Goal: Ask a question

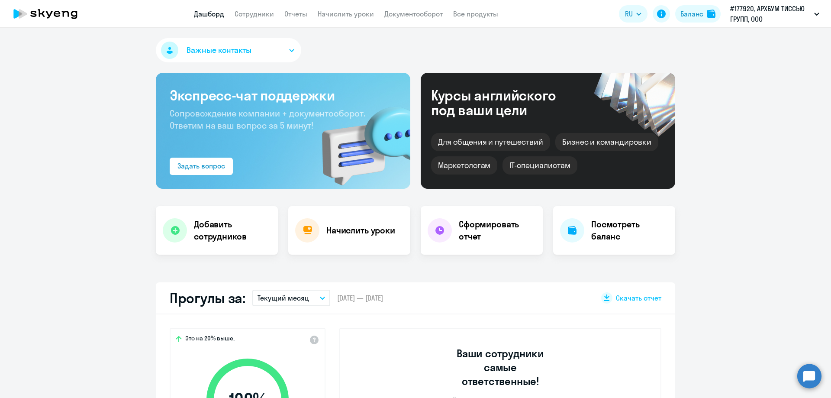
select select "30"
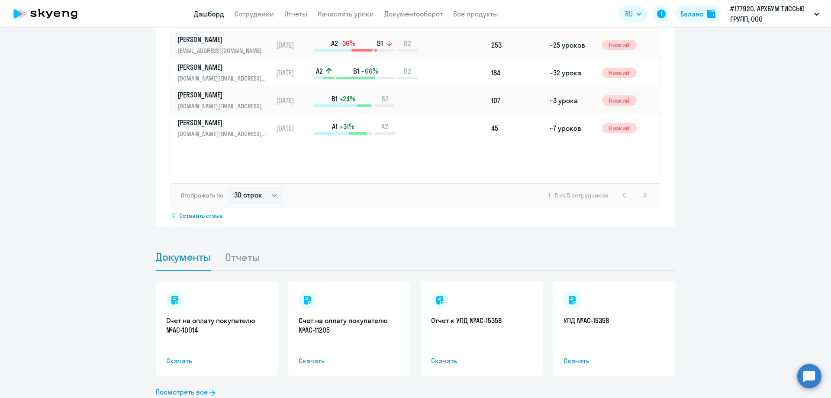
scroll to position [701, 0]
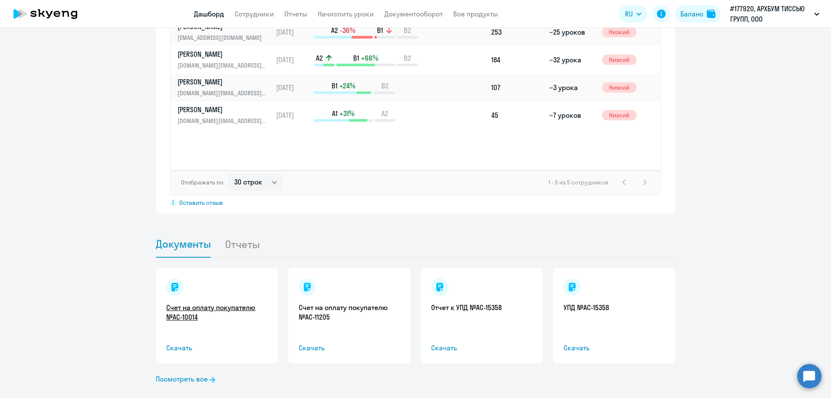
click at [203, 303] on link "Счет на оплату покупателю №AC-10014" at bounding box center [216, 312] width 101 height 19
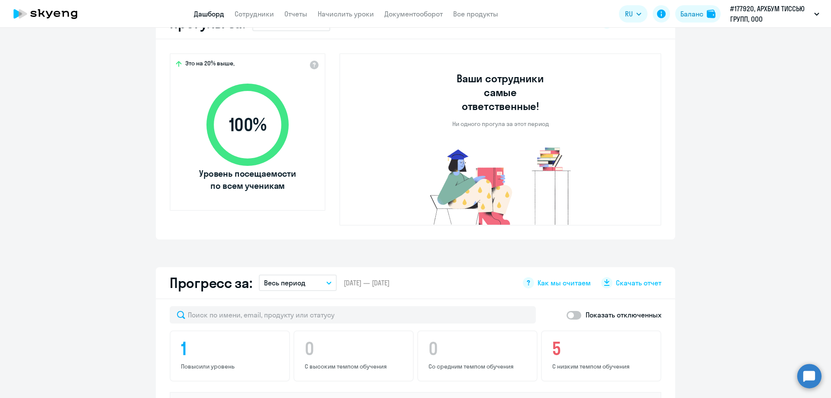
scroll to position [268, 0]
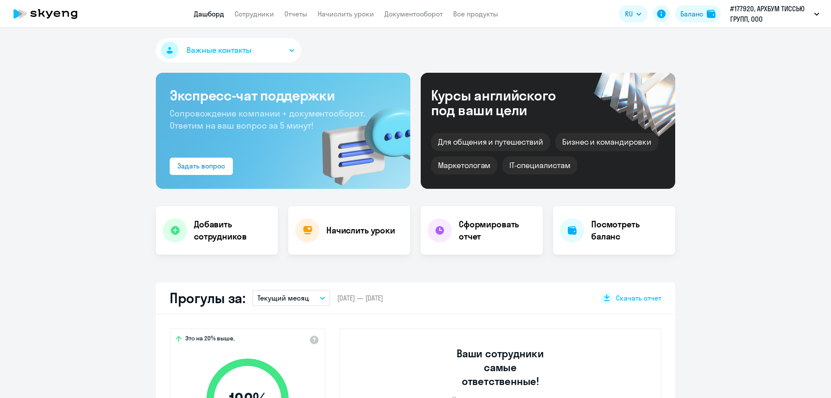
select select "30"
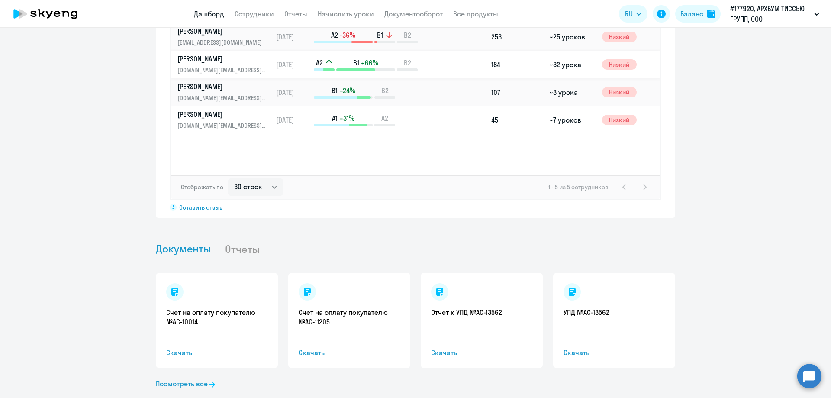
scroll to position [701, 0]
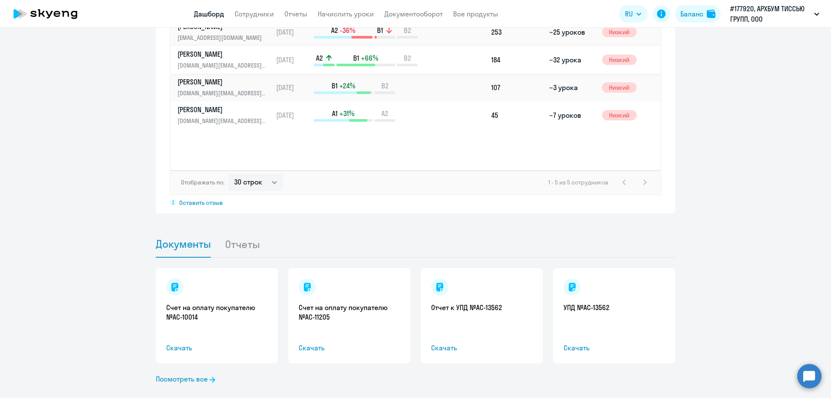
click at [225, 49] on link "Костин Василий Анатольевич kostin.va@arh-tissue.ru" at bounding box center [224, 59] width 95 height 21
click at [230, 49] on p "[PERSON_NAME]" at bounding box center [221, 54] width 89 height 10
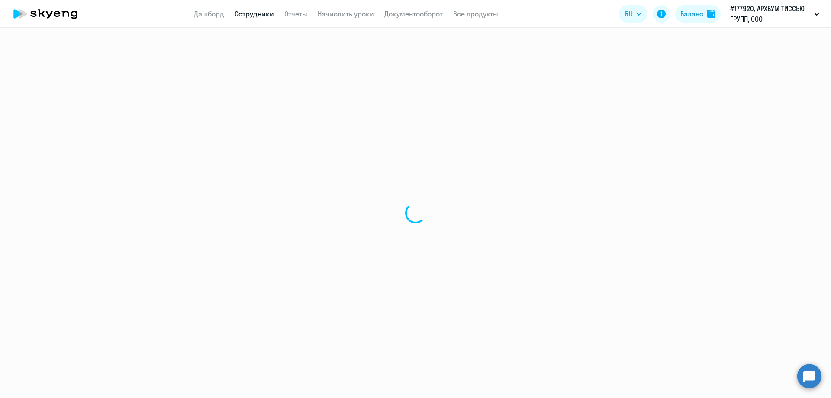
select select "english"
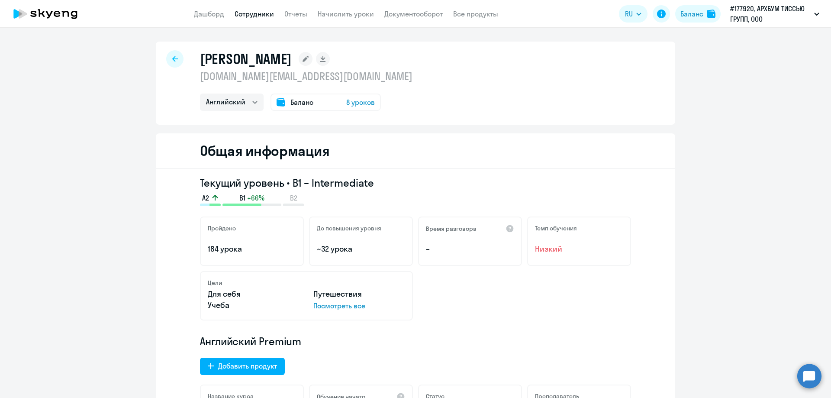
click at [172, 60] on icon at bounding box center [175, 59] width 6 height 6
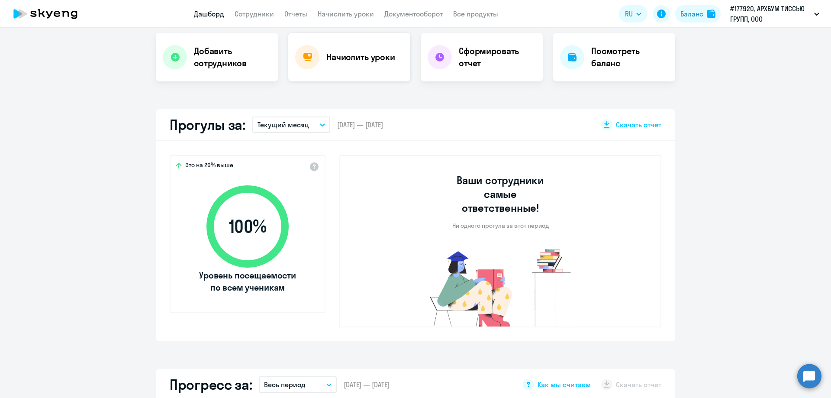
select select "30"
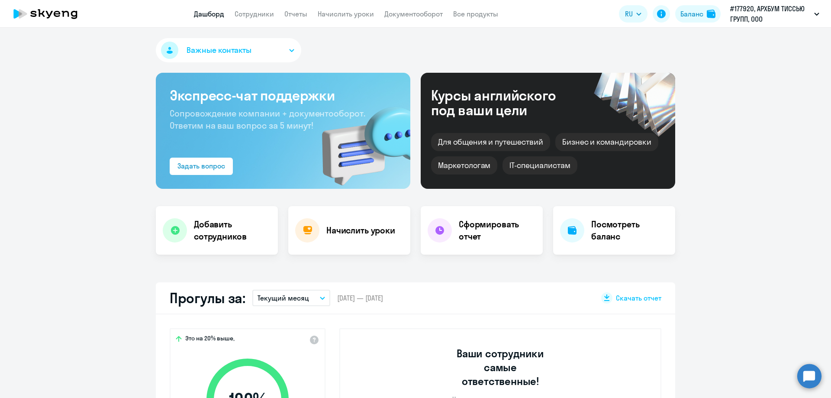
click at [290, 49] on icon "button" at bounding box center [291, 50] width 5 height 3
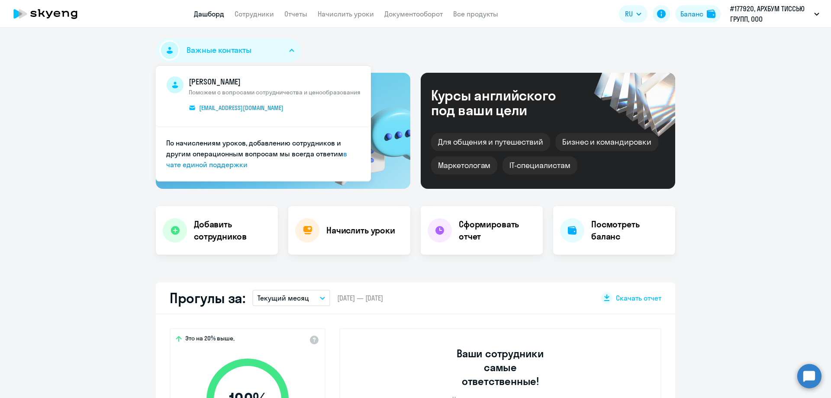
click at [312, 36] on div "Важные контакты Элина Горшунова Поможем с вопросами сотрудничества и ценообразо…" at bounding box center [415, 213] width 831 height 370
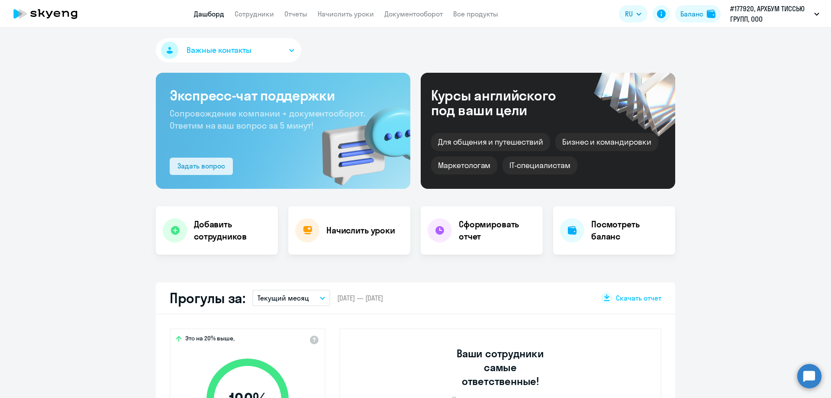
click at [196, 166] on div "Задать вопрос" at bounding box center [201, 166] width 48 height 10
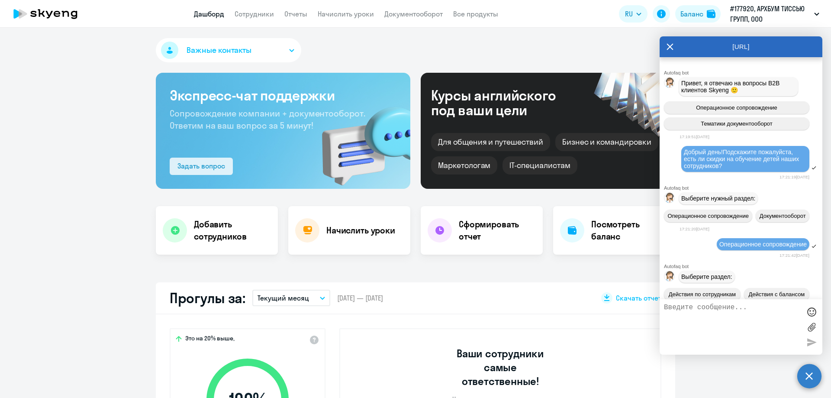
scroll to position [1717, 0]
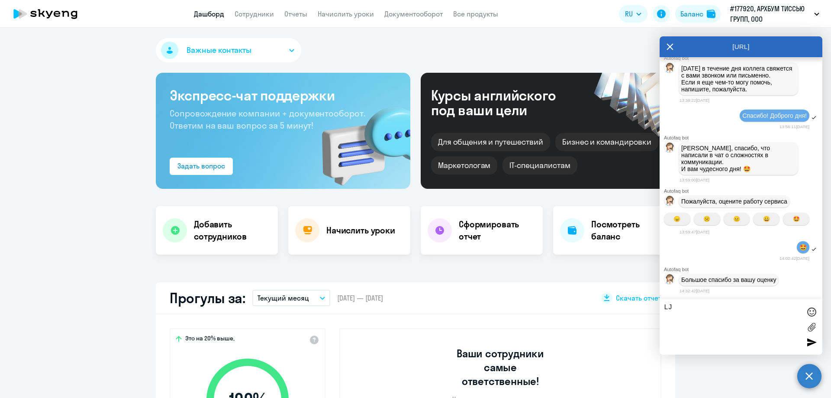
type textarea "L"
click at [770, 307] on textarea "Добрый день!Наша компания завершила обучение" at bounding box center [732, 326] width 137 height 47
click at [774, 313] on textarea "Добрый день!Наша компания в августе завершила обучение" at bounding box center [732, 326] width 137 height 47
type textarea "Добрый день!Наша компания в августе завершила обучение своих сотрудников Анг.яз."
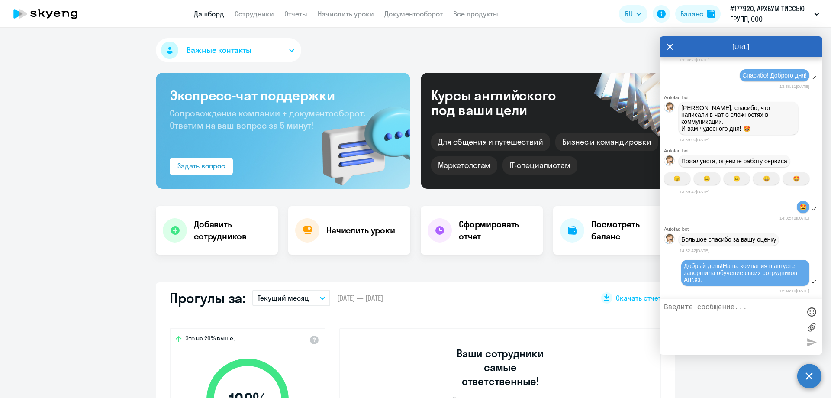
scroll to position [1825, 0]
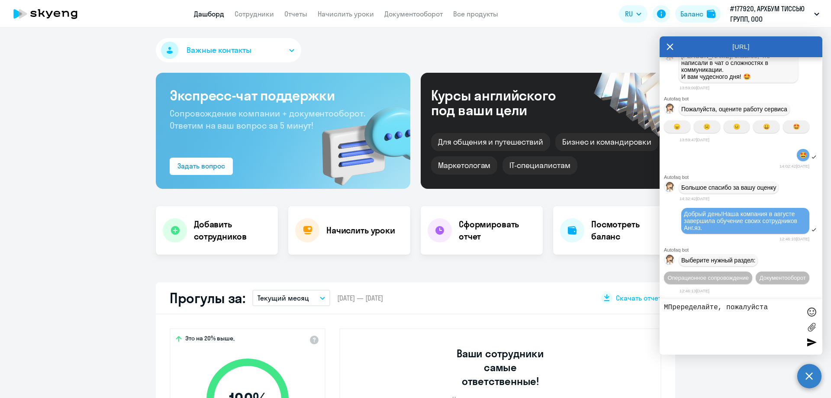
click at [669, 307] on textarea "МПреределайте, пожалуйста" at bounding box center [732, 326] width 137 height 47
click at [763, 306] on textarea "Преределайте, пожалуйста" at bounding box center [732, 326] width 137 height 47
type textarea "Преределайте, пожалуйста, счет № 15110 от31.08.25."
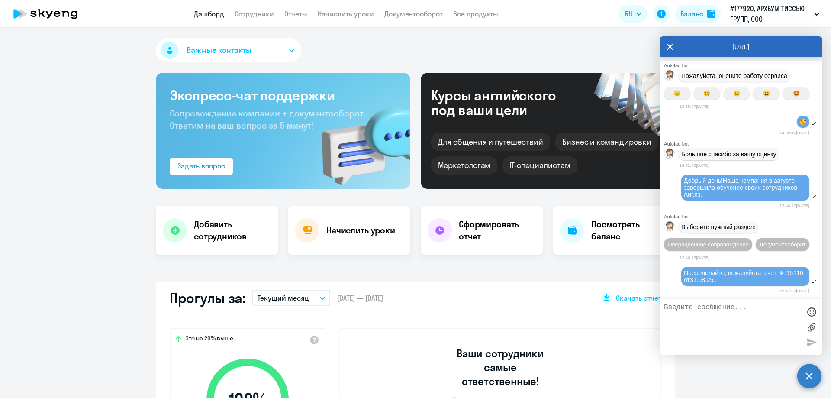
scroll to position [1926, 0]
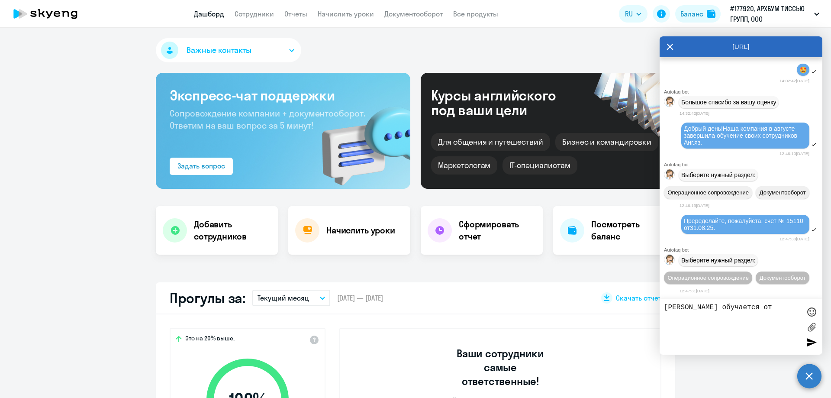
click at [721, 308] on textarea "Галахова И.А. обучается от" at bounding box center [732, 326] width 137 height 47
click at [719, 314] on textarea "Галахова И.А. работает и обучается от" at bounding box center [732, 326] width 137 height 47
click at [764, 314] on textarea "Галахова И.А. работает и обучается от АО "Архбум"" at bounding box center [732, 326] width 137 height 47
type textarea "Галахова И.А. работает и обучается от АО "Архбум" , Костин В.А. закончил свое о…"
click at [807, 342] on div at bounding box center [811, 341] width 13 height 13
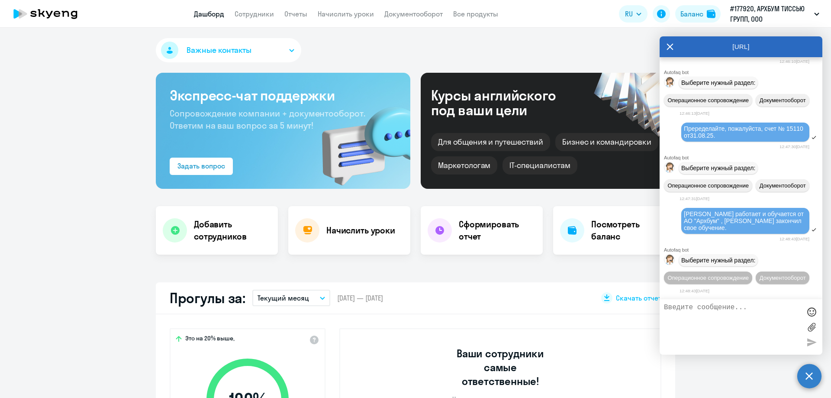
scroll to position [2034, 0]
click at [749, 274] on span "Операционное сопровождение" at bounding box center [707, 277] width 81 height 6
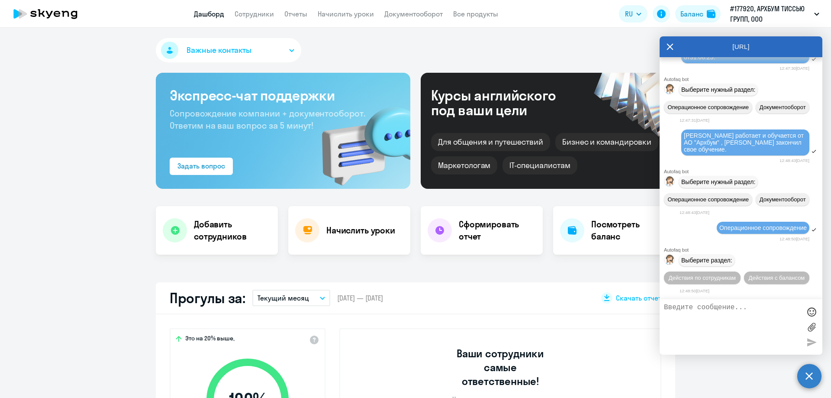
click at [666, 305] on textarea at bounding box center [732, 326] width 137 height 47
type textarea "П"
type textarea "М"
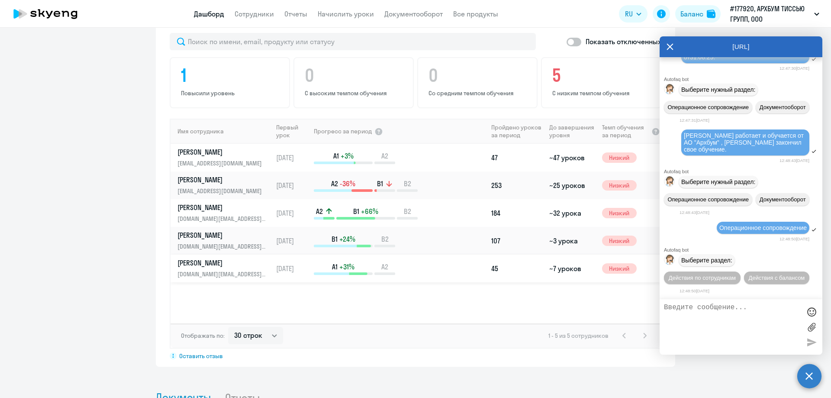
scroll to position [563, 0]
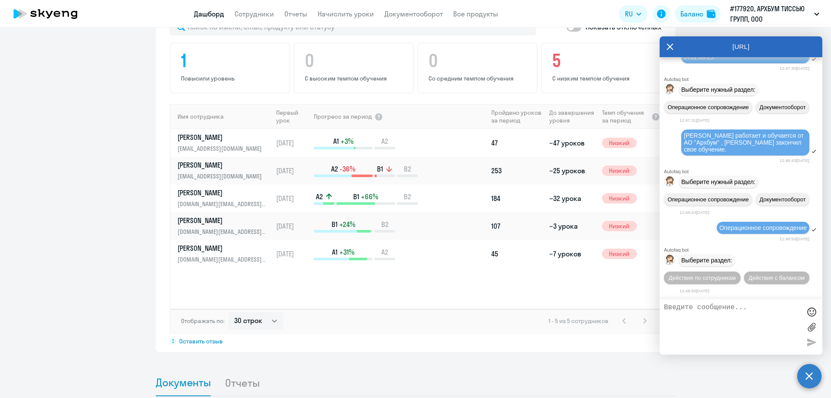
click at [670, 45] on icon at bounding box center [670, 46] width 7 height 21
